Goal: Transaction & Acquisition: Purchase product/service

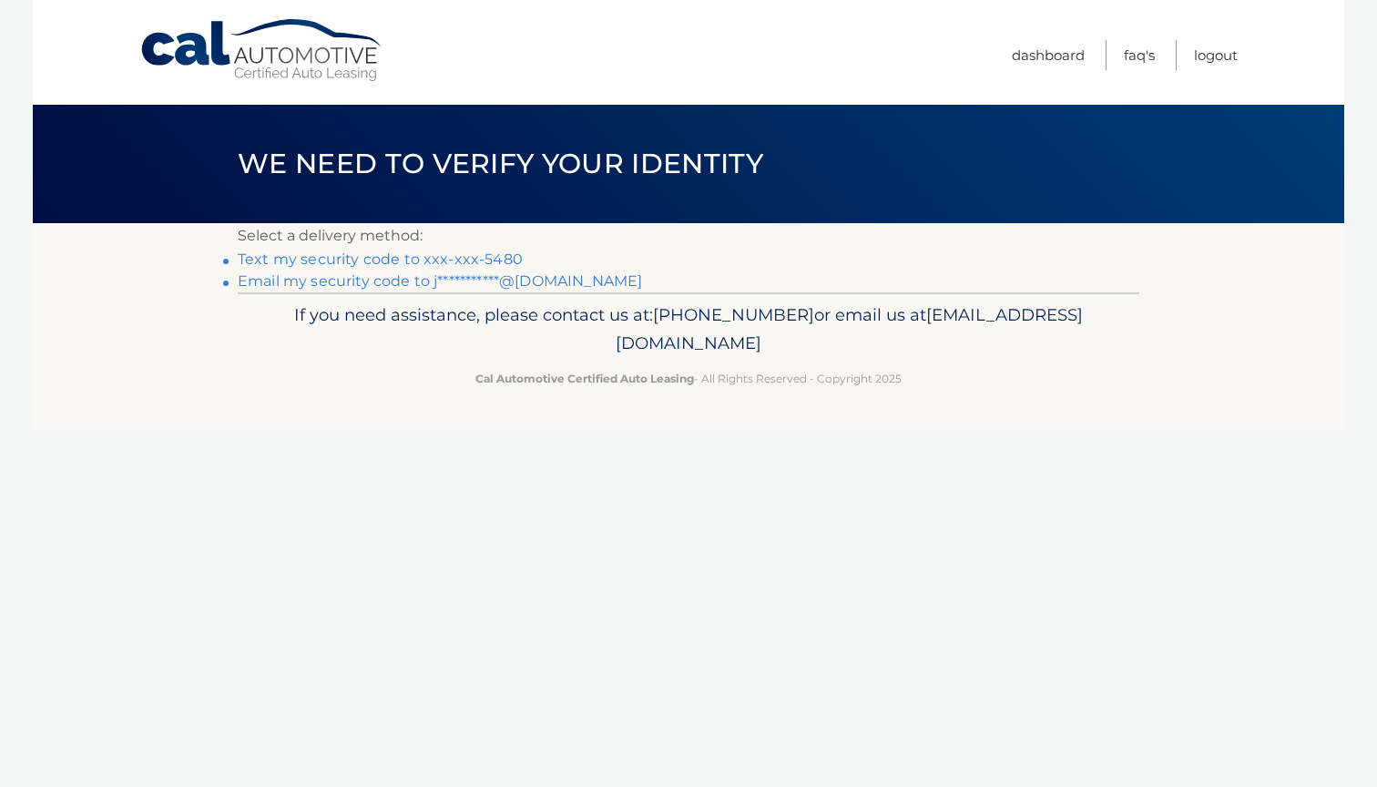
click at [389, 257] on link "Text my security code to xxx-xxx-5480" at bounding box center [380, 259] width 285 height 17
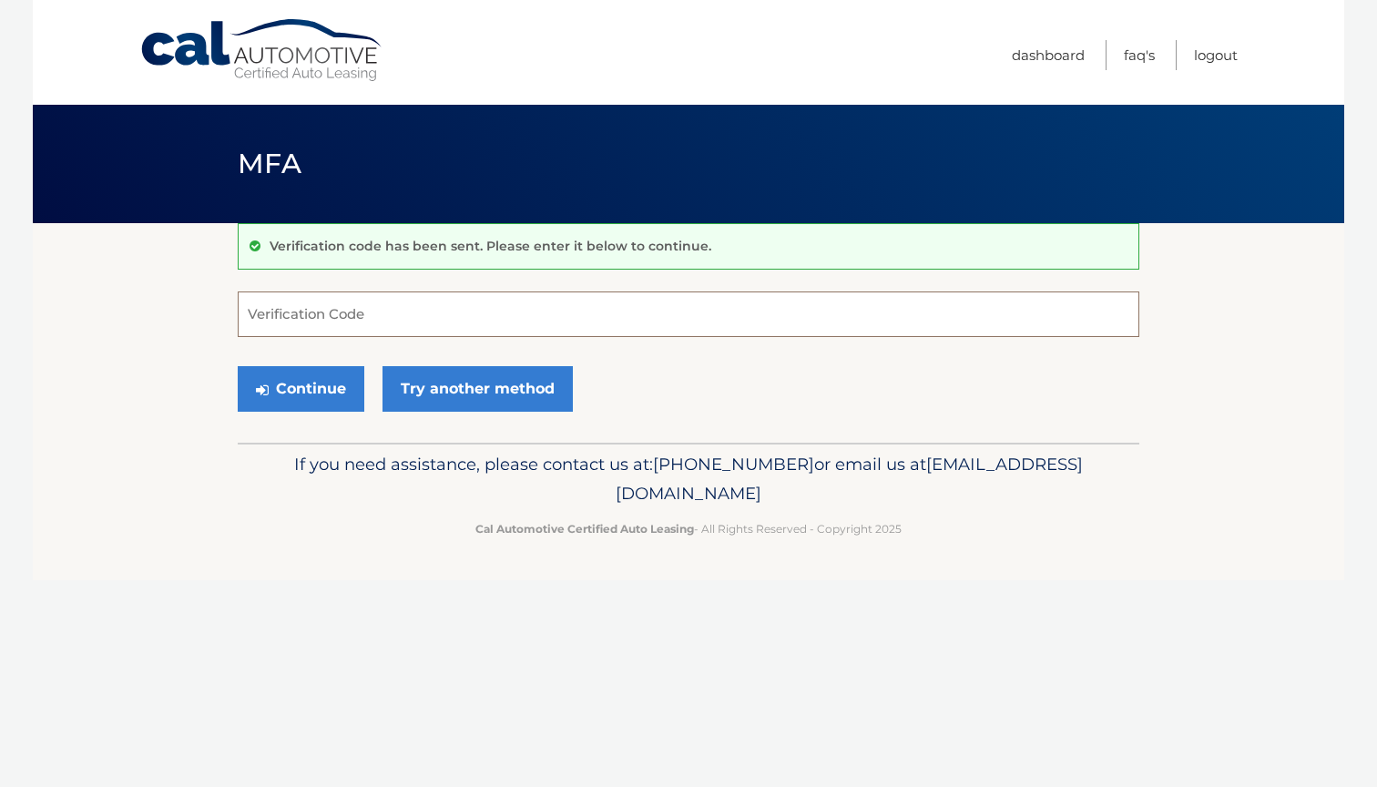
click at [254, 321] on input "Verification Code" at bounding box center [689, 315] width 902 height 46
click at [460, 390] on link "Try another method" at bounding box center [478, 389] width 190 height 46
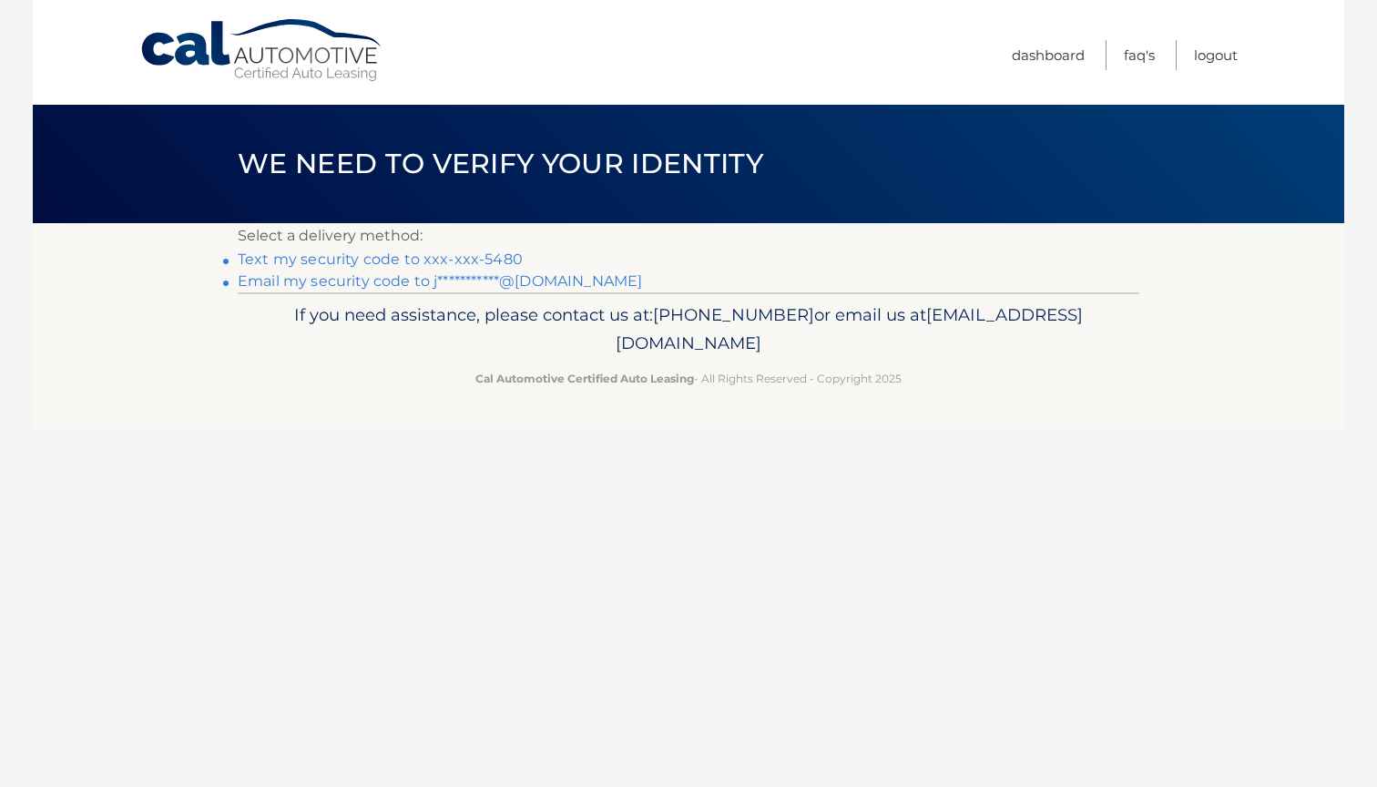
click at [345, 284] on link "**********" at bounding box center [440, 280] width 404 height 17
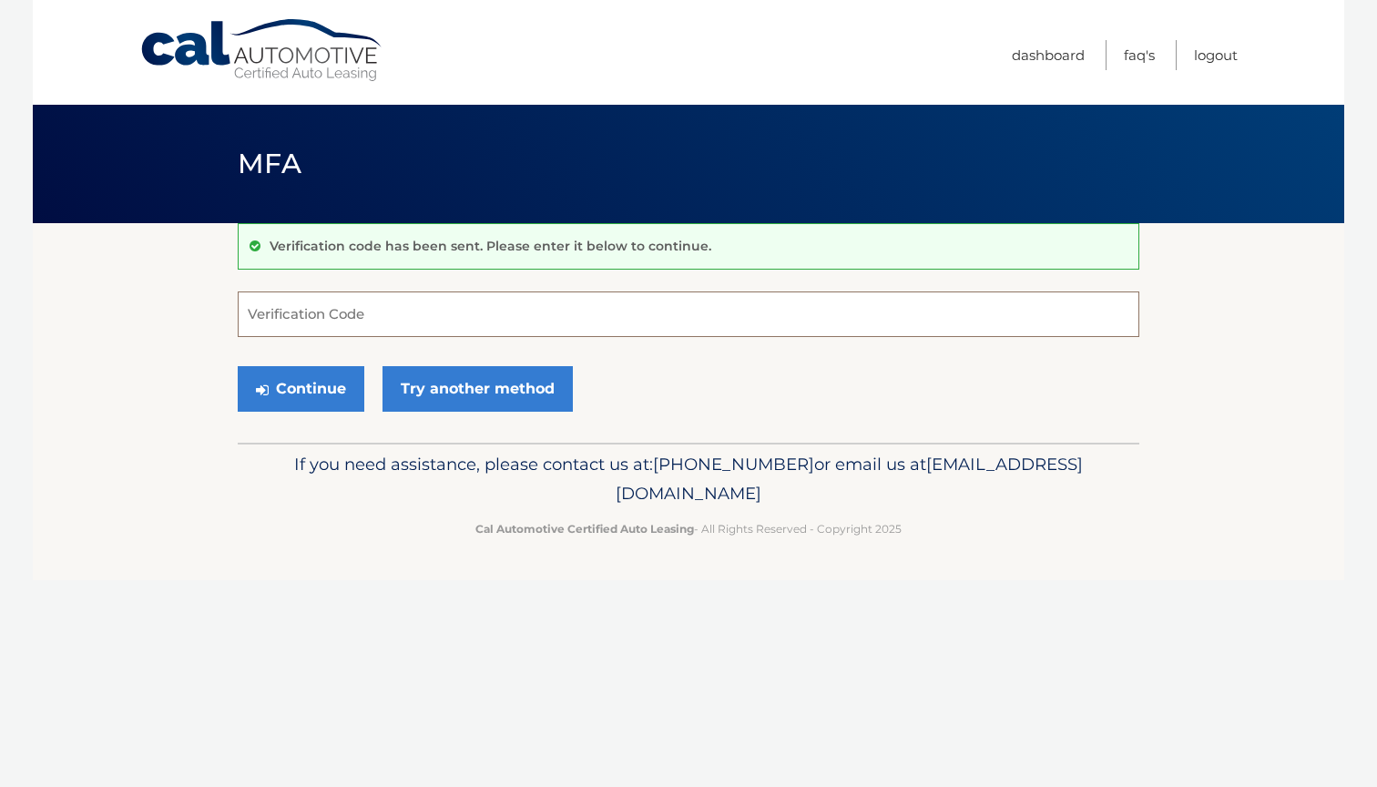
click at [294, 311] on input "Verification Code" at bounding box center [689, 315] width 902 height 46
type input "482483"
click at [299, 391] on button "Continue" at bounding box center [301, 389] width 127 height 46
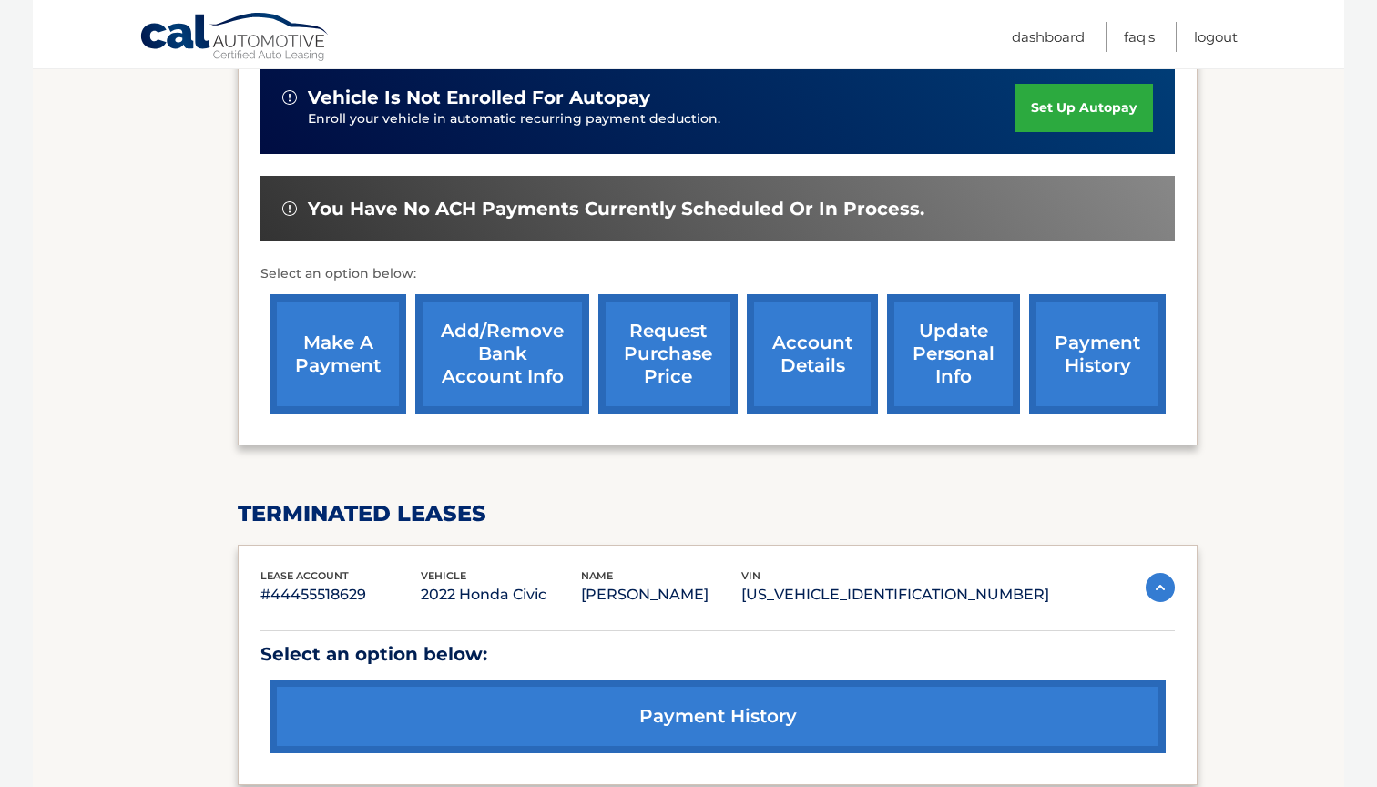
scroll to position [486, 0]
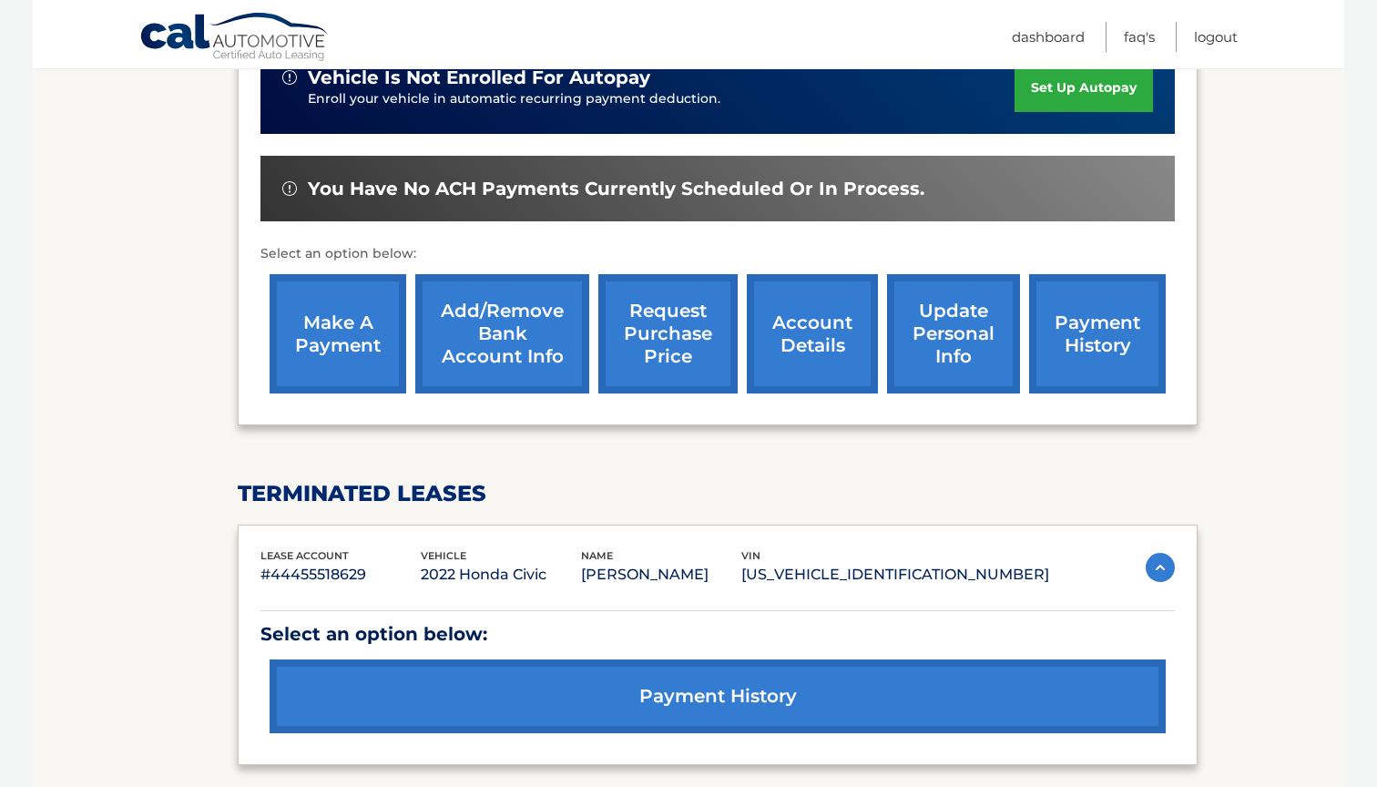
click at [334, 322] on link "make a payment" at bounding box center [338, 333] width 137 height 119
click at [320, 353] on link "make a payment" at bounding box center [338, 333] width 137 height 119
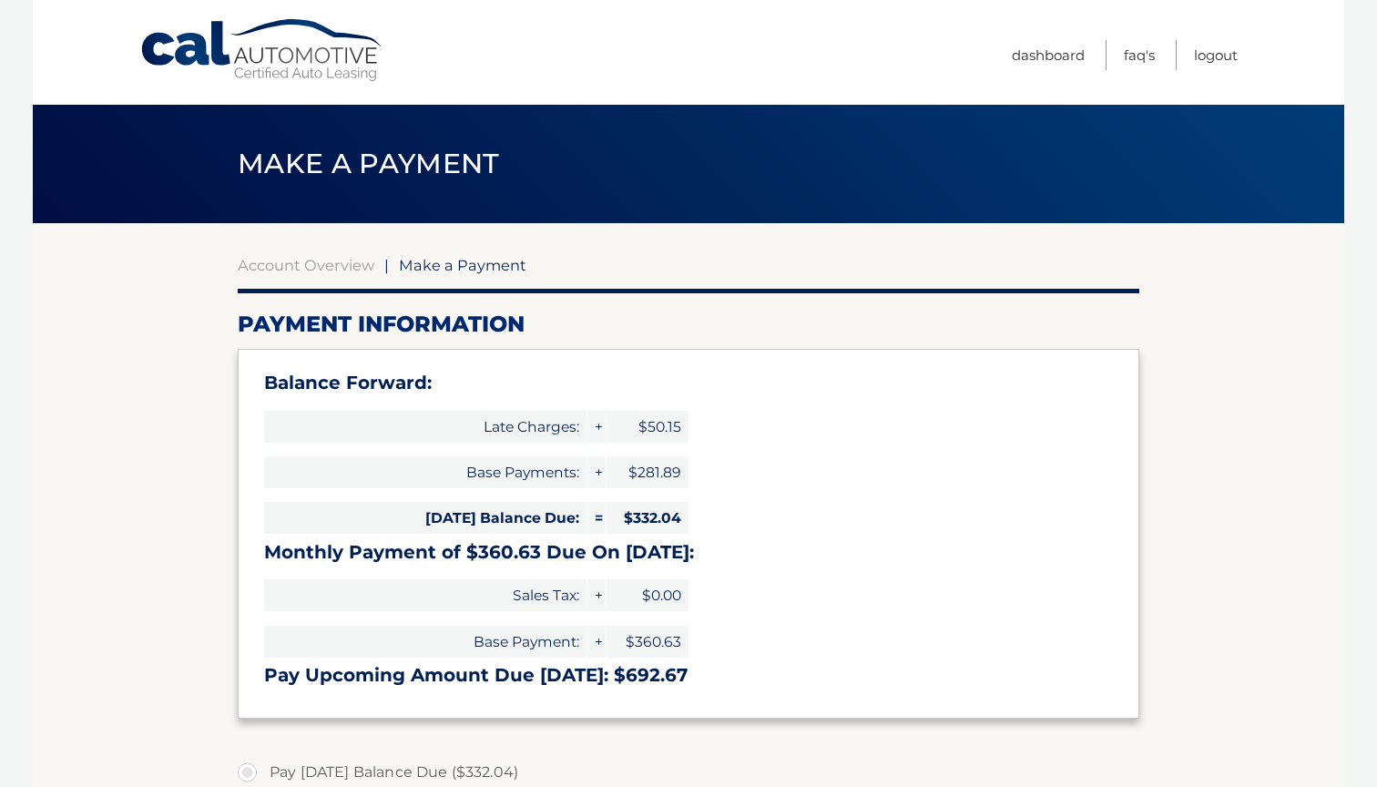
select select "NTcxMDljZWYtYTExMC00YjdiLWFhMWMtOTZlNzIyMGFiMmY5"
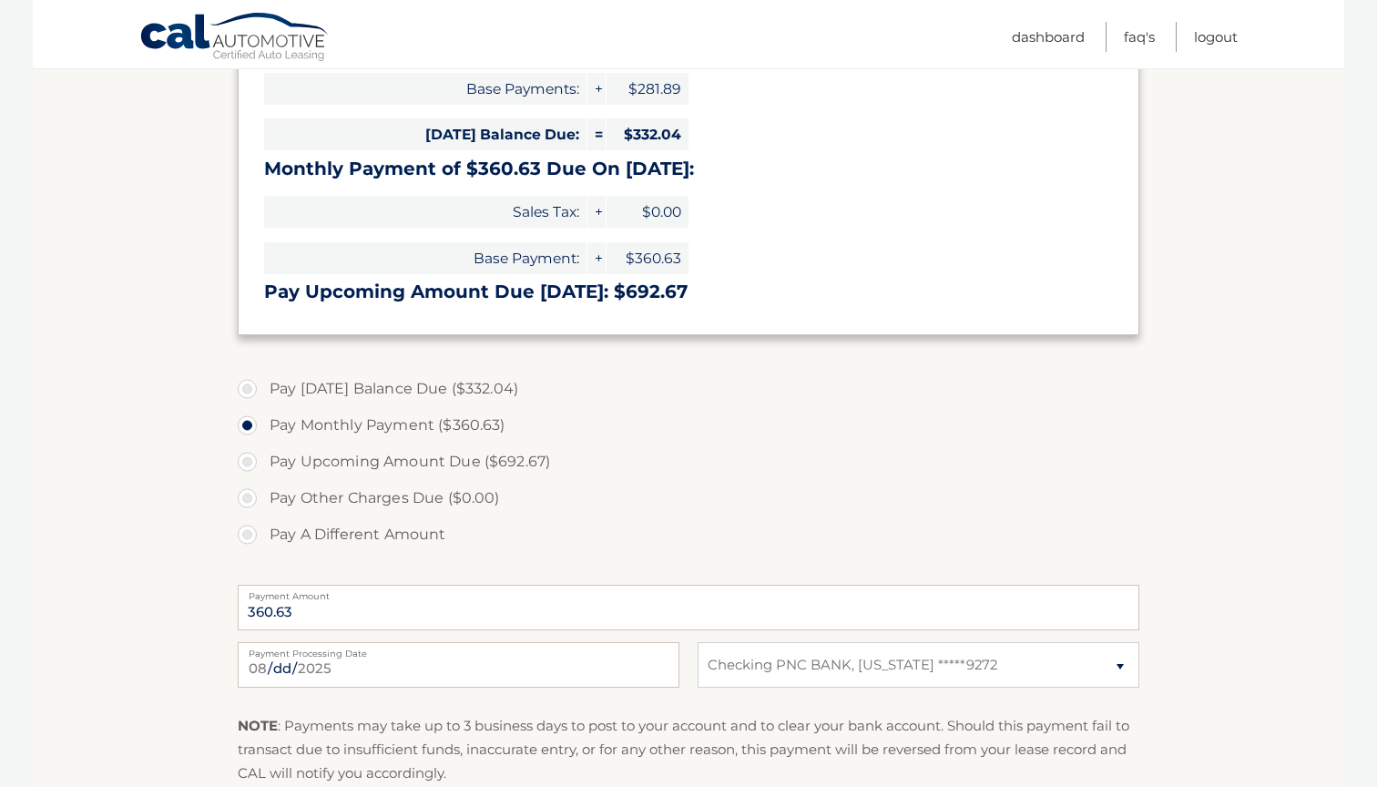
scroll to position [453, 0]
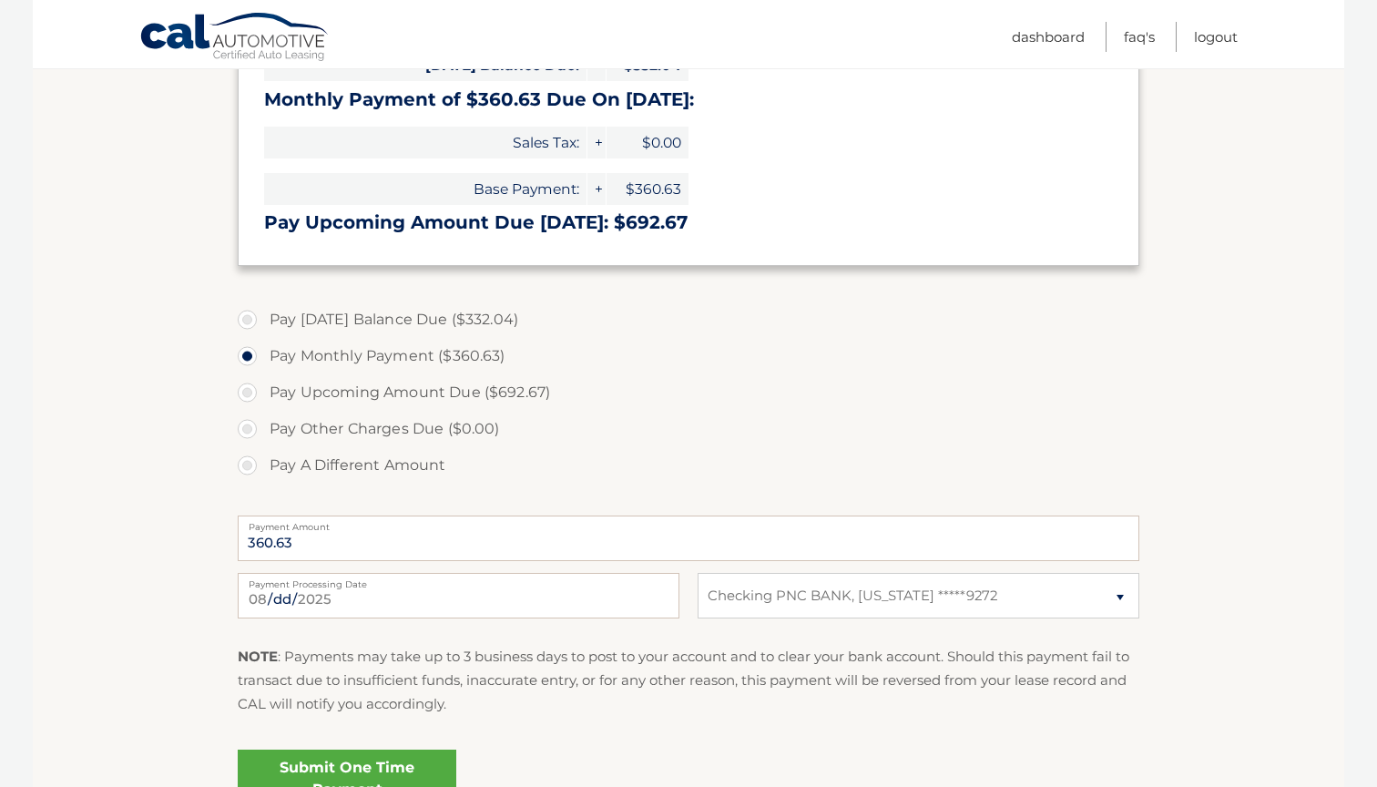
click at [244, 314] on label "Pay [DATE] Balance Due ($332.04)" at bounding box center [689, 320] width 902 height 36
click at [245, 314] on input "Pay [DATE] Balance Due ($332.04)" at bounding box center [254, 316] width 18 height 29
radio input "true"
type input "332.04"
click at [363, 765] on link "Submit One Time Payment" at bounding box center [347, 779] width 219 height 58
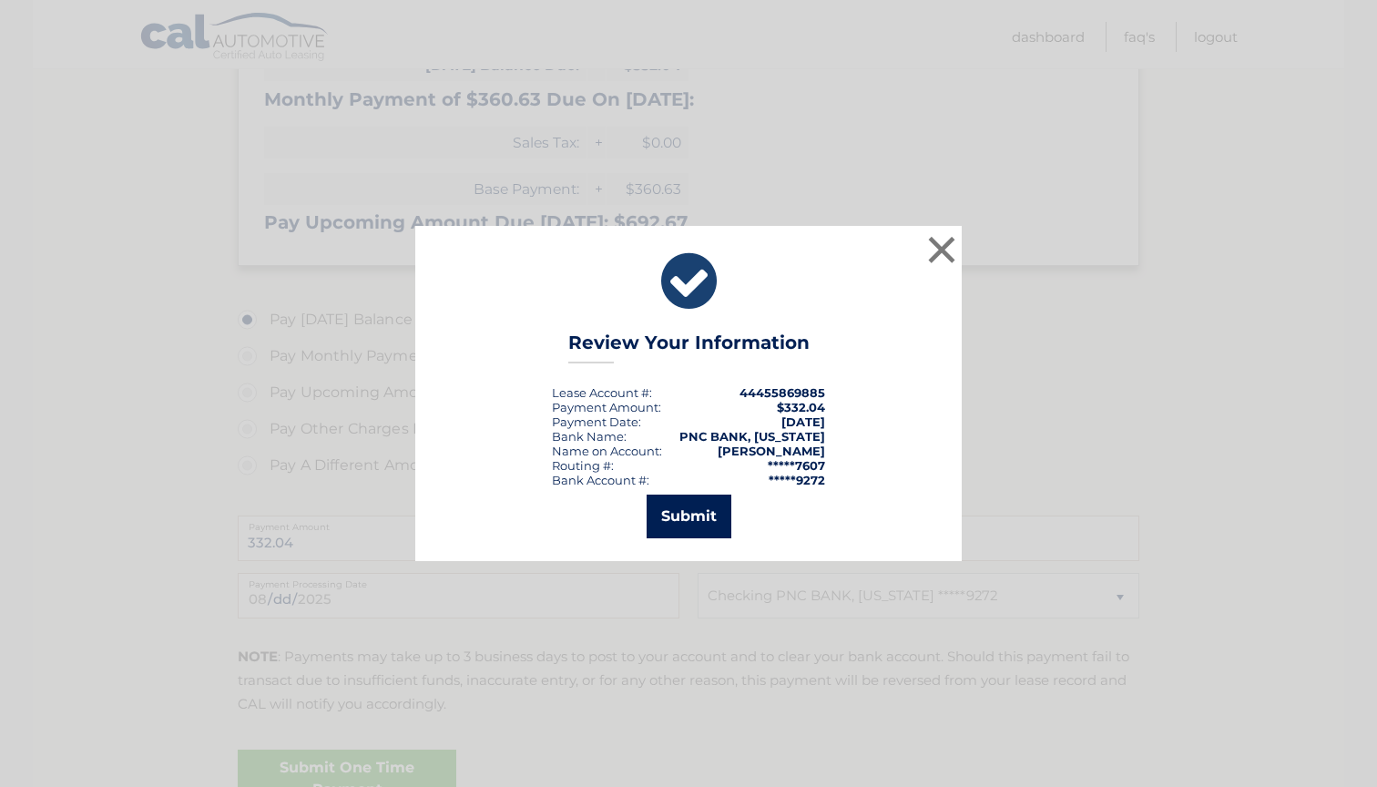
click at [694, 518] on button "Submit" at bounding box center [689, 517] width 85 height 44
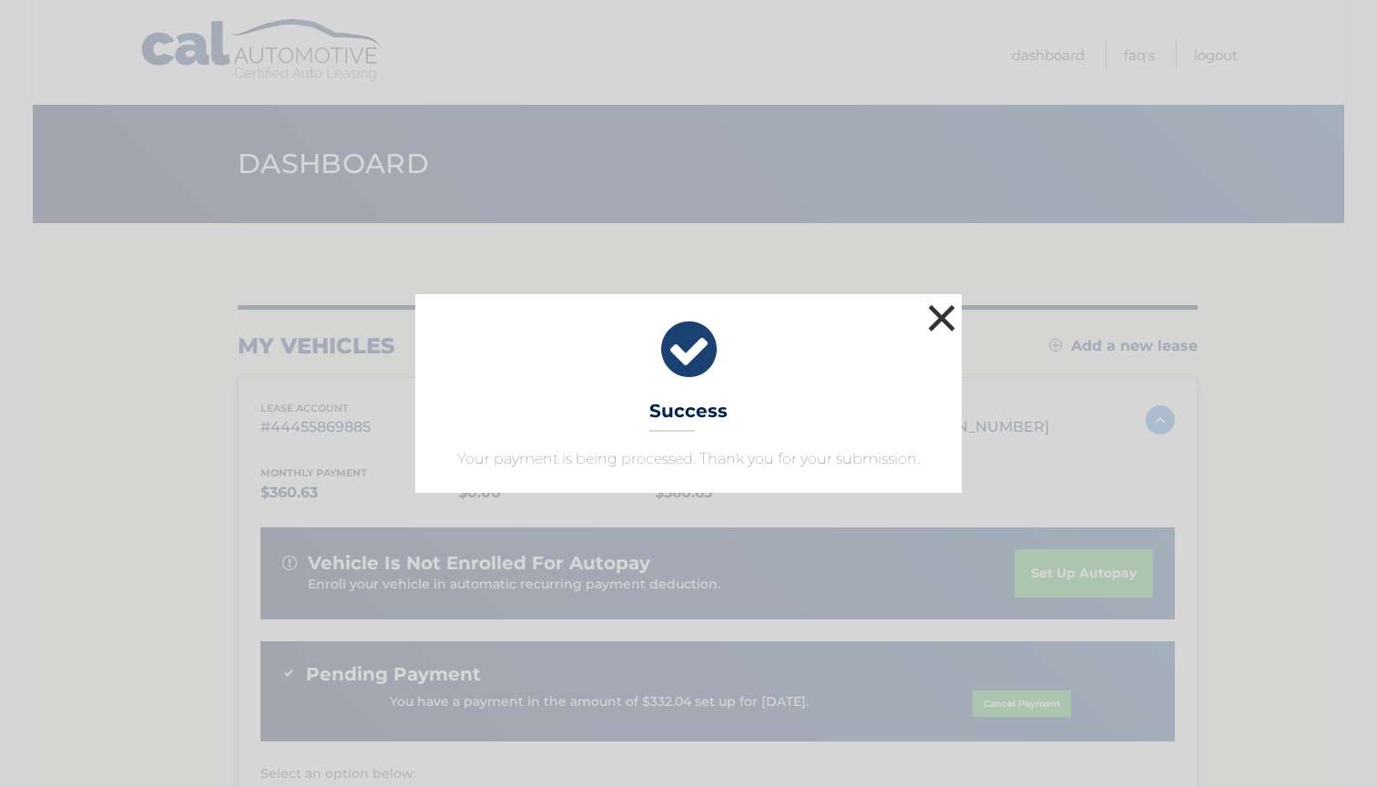
click at [944, 319] on button "×" at bounding box center [942, 318] width 36 height 36
